Goal: Communication & Community: Participate in discussion

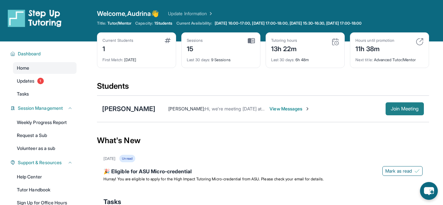
click at [411, 114] on button "Join Meeting" at bounding box center [405, 109] width 38 height 13
click at [286, 113] on div "[PERSON_NAME] : Hi, we're meeting [DATE] at 6:00 pm CST. View Messages Join Mee…" at bounding box center [289, 109] width 269 height 13
click at [290, 109] on span "View Messages" at bounding box center [290, 109] width 41 height 6
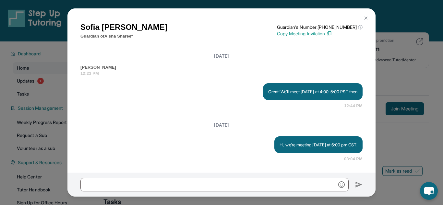
scroll to position [8922, 0]
click at [362, 19] on button at bounding box center [366, 18] width 13 height 13
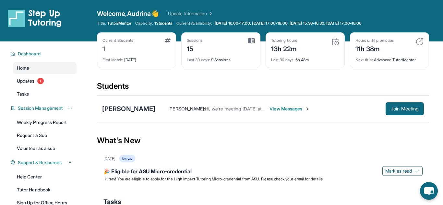
click at [281, 115] on div "[PERSON_NAME] : Hi, we're meeting [DATE] at 6:00 pm CST. View Messages Join Mee…" at bounding box center [289, 109] width 269 height 13
click at [282, 110] on span "View Messages" at bounding box center [290, 109] width 41 height 6
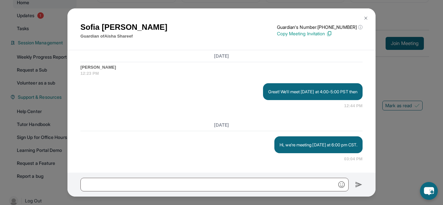
scroll to position [75, 0]
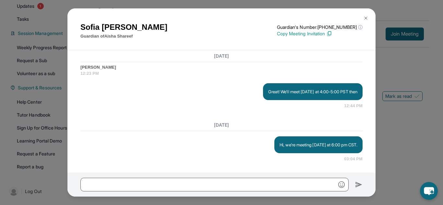
click at [366, 19] on img at bounding box center [366, 18] width 5 height 5
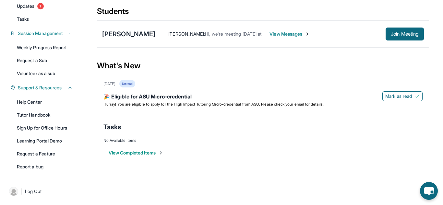
scroll to position [0, 0]
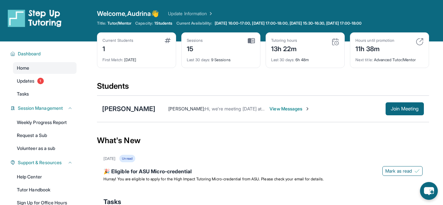
click at [284, 111] on span "View Messages" at bounding box center [290, 109] width 41 height 6
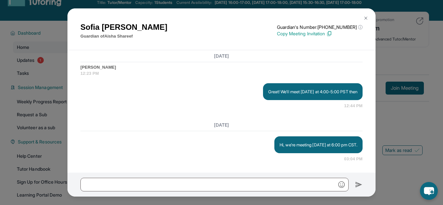
scroll to position [29, 0]
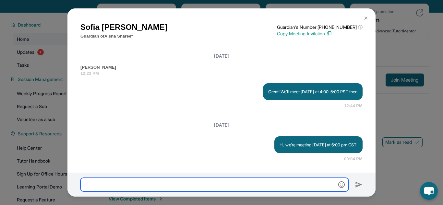
click at [201, 180] on input "text" at bounding box center [214, 185] width 268 height 14
type input "*"
type input "**********"
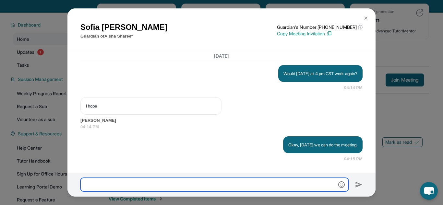
scroll to position [9254, 0]
